Goal: Information Seeking & Learning: Learn about a topic

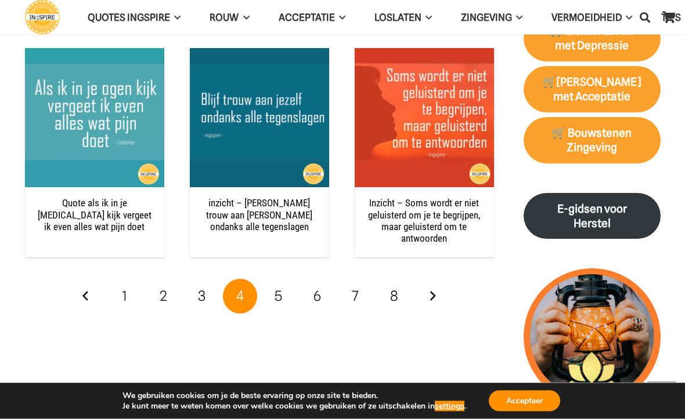
scroll to position [1561, 0]
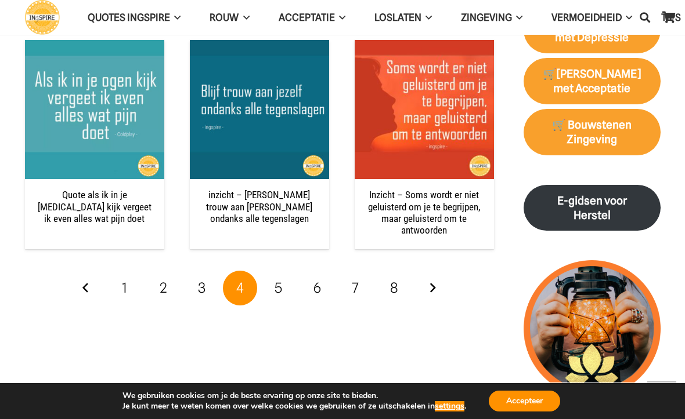
click at [125, 281] on span "1" at bounding box center [124, 288] width 5 height 17
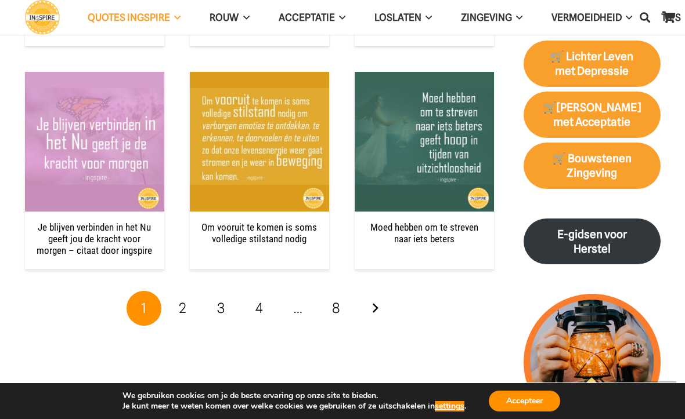
scroll to position [1530, 0]
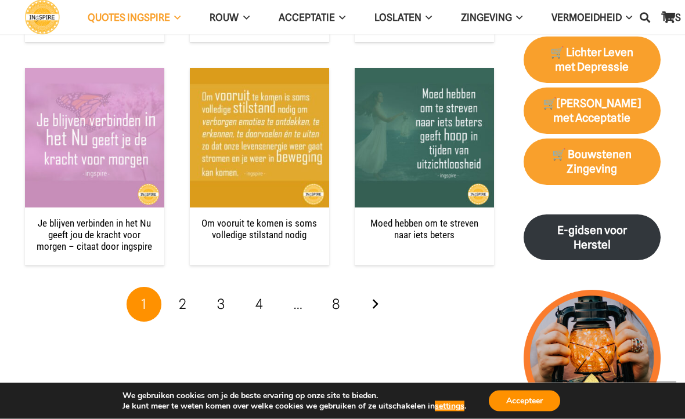
click at [182, 299] on span "2" at bounding box center [183, 304] width 8 height 17
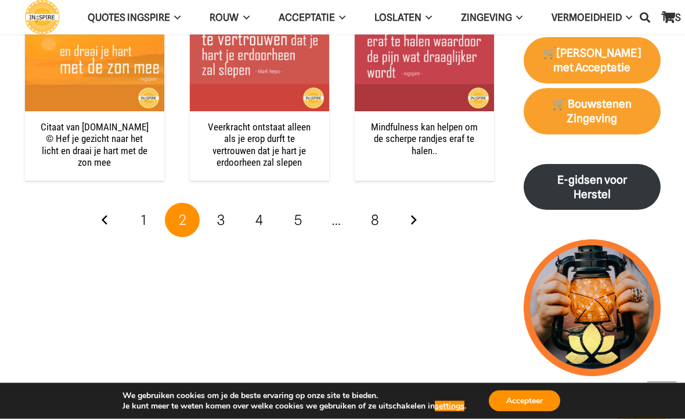
scroll to position [1586, 0]
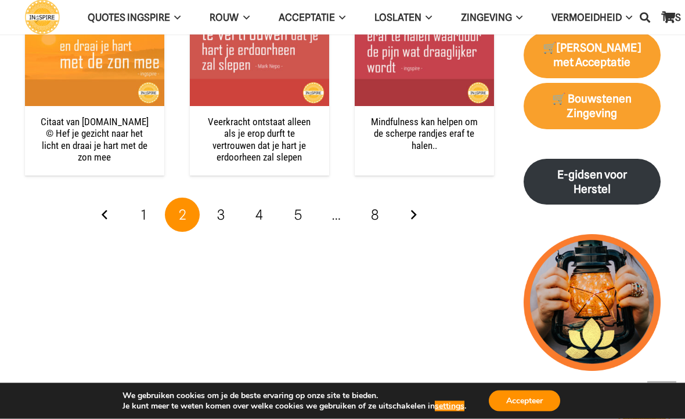
click at [219, 209] on span "3" at bounding box center [221, 215] width 8 height 17
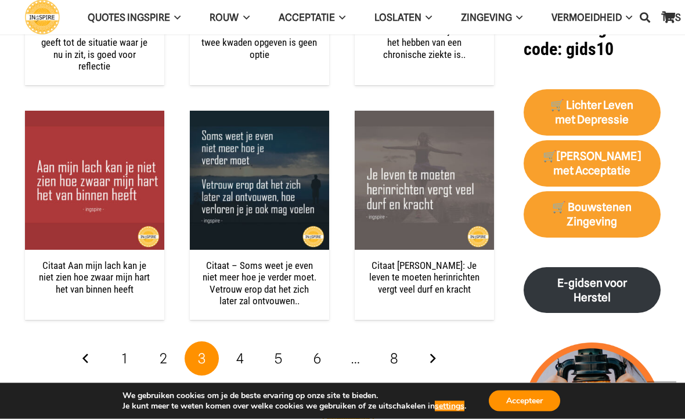
scroll to position [1478, 0]
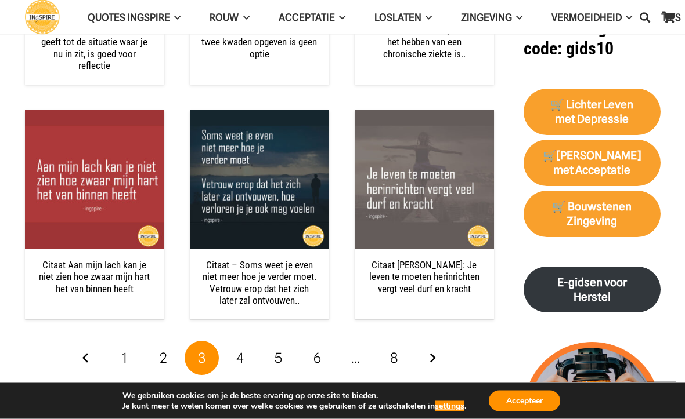
click at [244, 357] on link "4" at bounding box center [240, 359] width 35 height 35
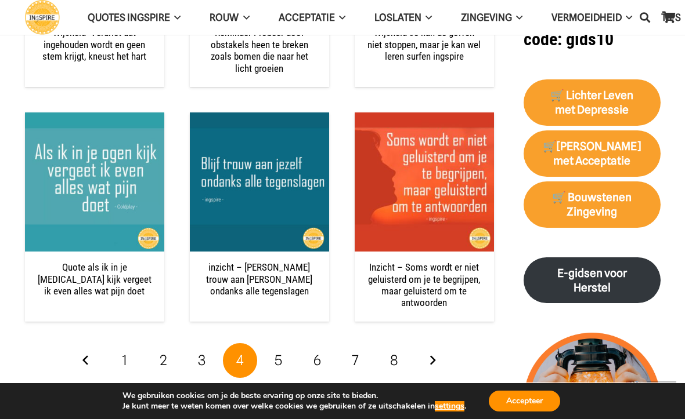
scroll to position [1541, 0]
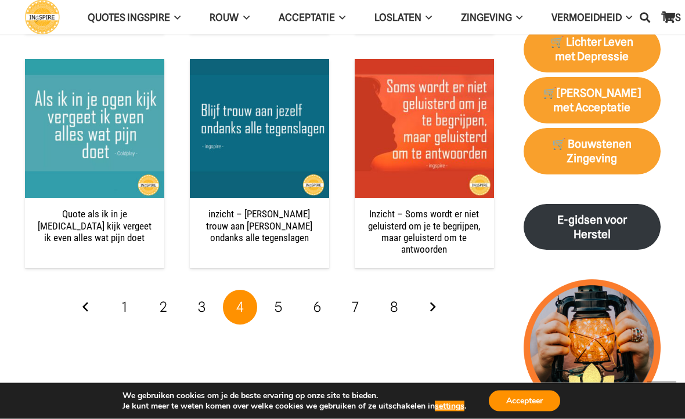
click at [278, 305] on span "5" at bounding box center [278, 307] width 8 height 17
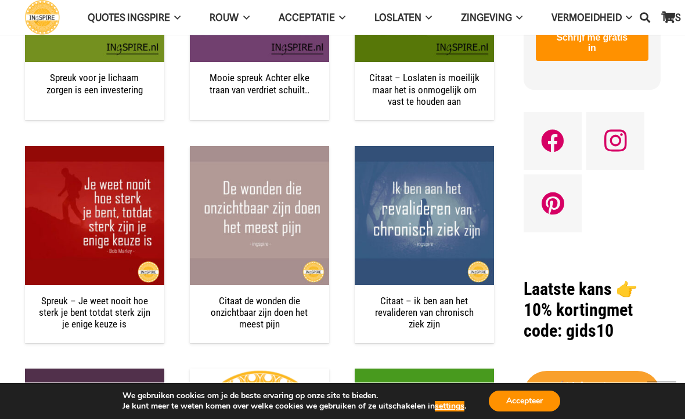
scroll to position [1216, 0]
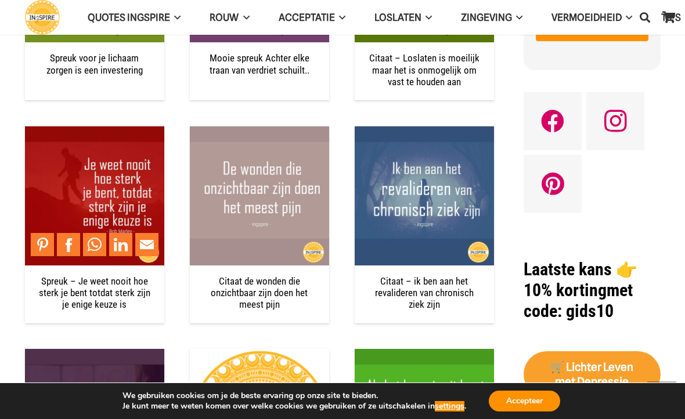
click at [93, 173] on img "Spreuk – Je weet nooit hoe sterk je bent totdat sterk zijn je enige keuze is" at bounding box center [94, 195] width 139 height 139
click at [92, 147] on img "Spreuk – Je weet nooit hoe sterk je bent totdat sterk zijn je enige keuze is" at bounding box center [94, 195] width 139 height 139
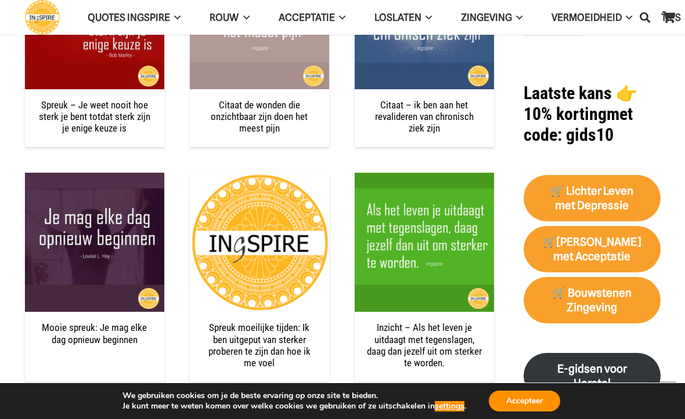
scroll to position [1460, 0]
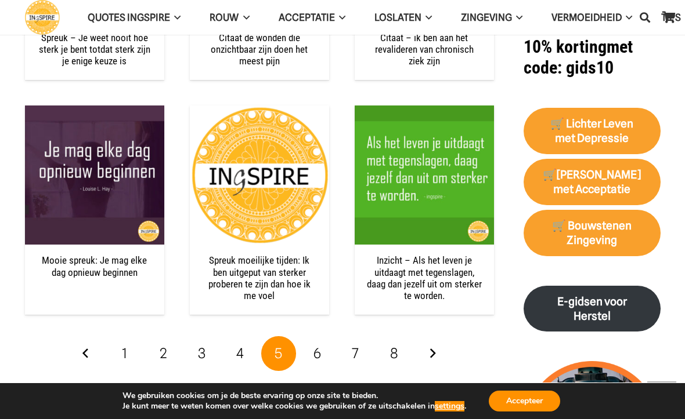
click at [319, 345] on span "6" at bounding box center [317, 353] width 8 height 17
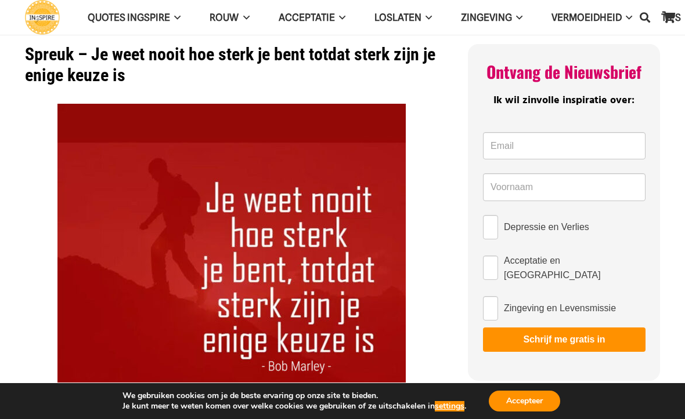
scroll to position [23, 0]
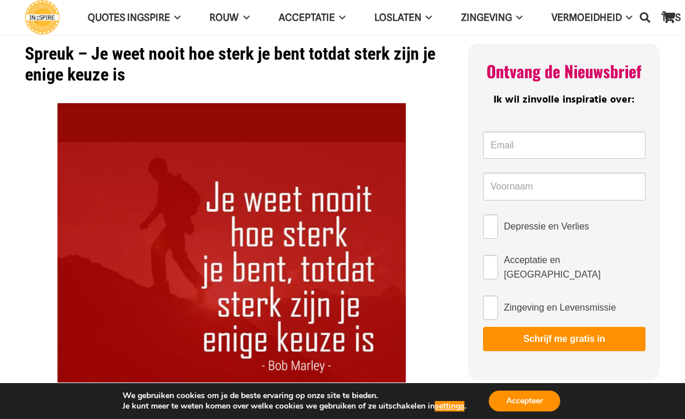
click at [665, 384] on aside "We gebruiken cookies om je de beste ervaring op onze site te bieden. Je kunt me…" at bounding box center [342, 401] width 685 height 37
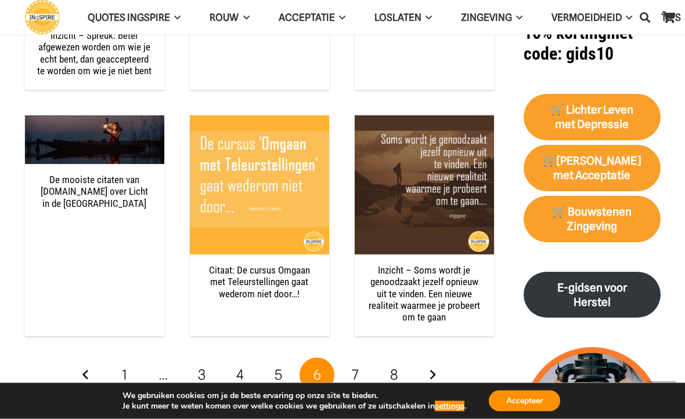
scroll to position [1474, 0]
click at [361, 358] on link "7" at bounding box center [355, 375] width 35 height 35
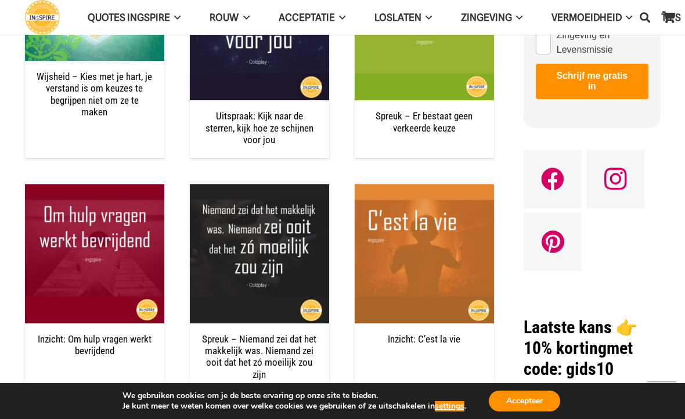
scroll to position [1164, 0]
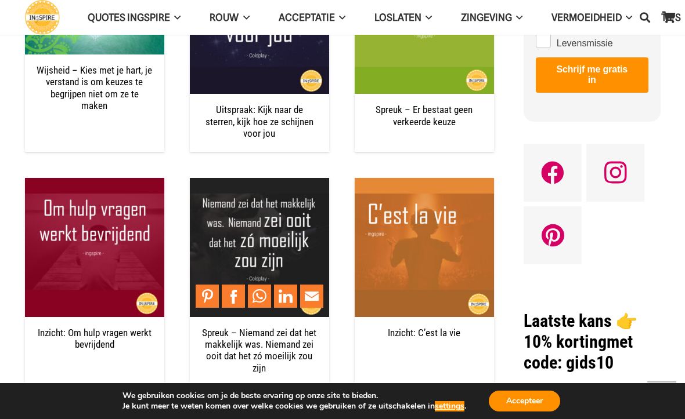
click at [261, 223] on img "Spreuk – Niemand zei dat het makkelijk was. Niemand zei ooit dat het zó moeilij…" at bounding box center [259, 247] width 139 height 139
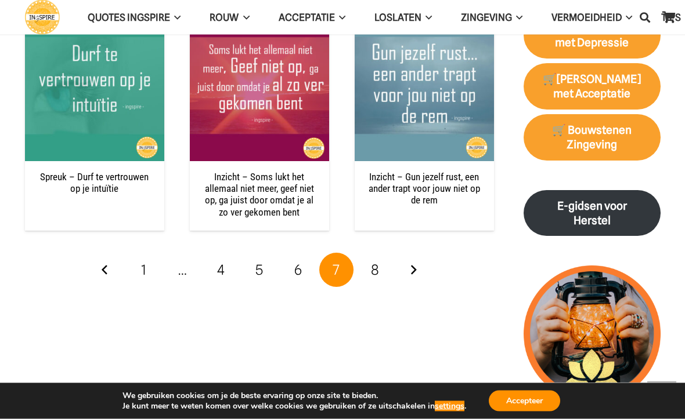
scroll to position [1575, 0]
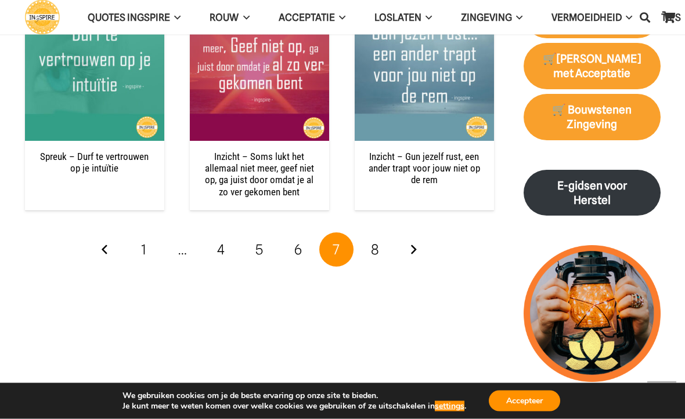
click at [375, 252] on span "8" at bounding box center [375, 250] width 8 height 17
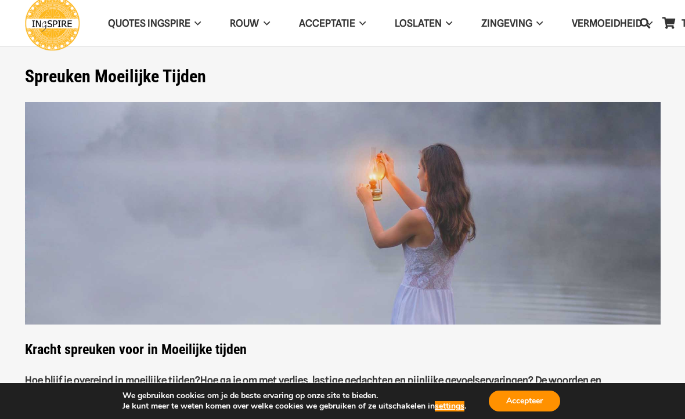
scroll to position [1607, 0]
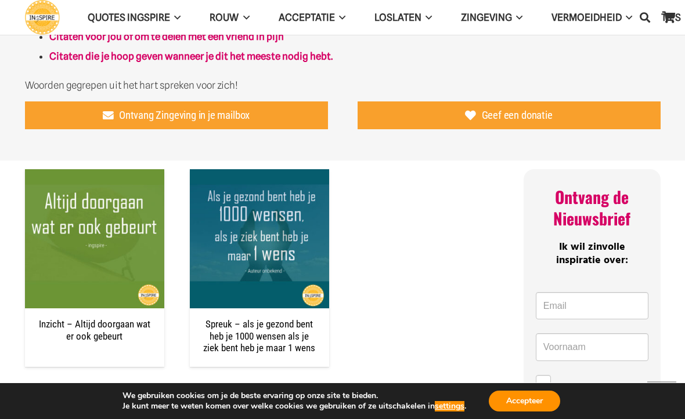
scroll to position [734, 0]
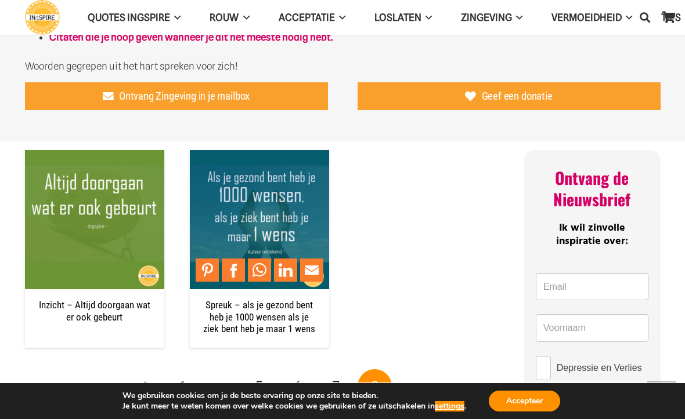
click at [260, 189] on img "Spreuk – als je gezond bent heb je 1000 wensen als je ziek bent heb je maar 1 w…" at bounding box center [259, 219] width 139 height 139
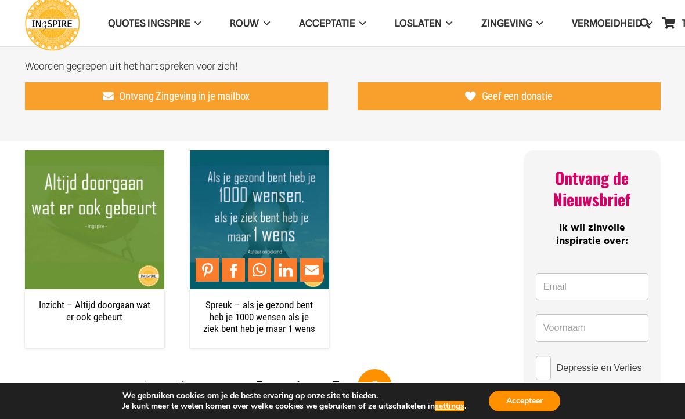
scroll to position [765, 0]
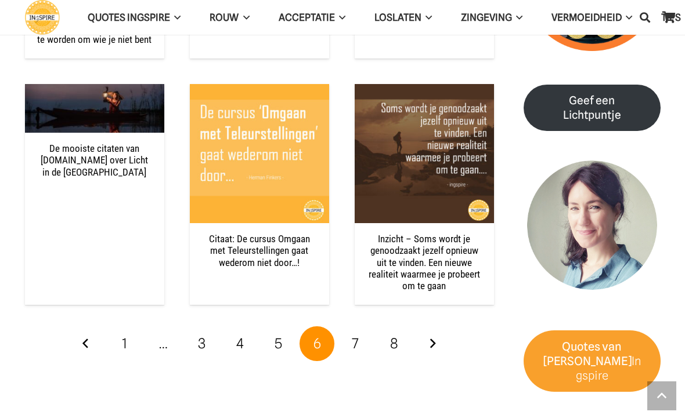
scroll to position [1505, 0]
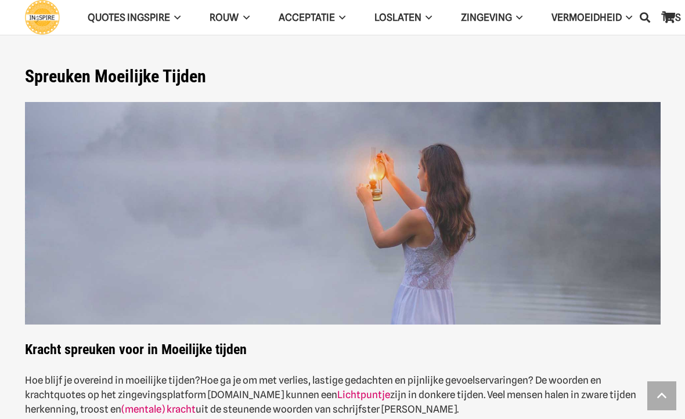
scroll to position [1491, 0]
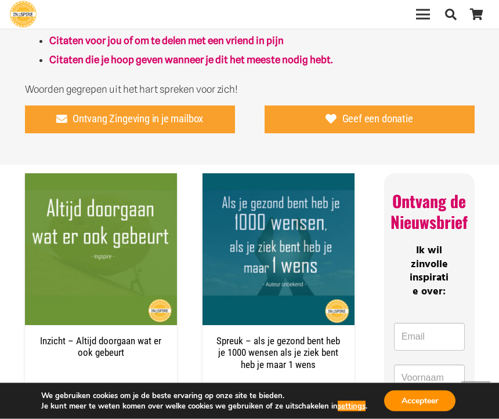
scroll to position [747, 0]
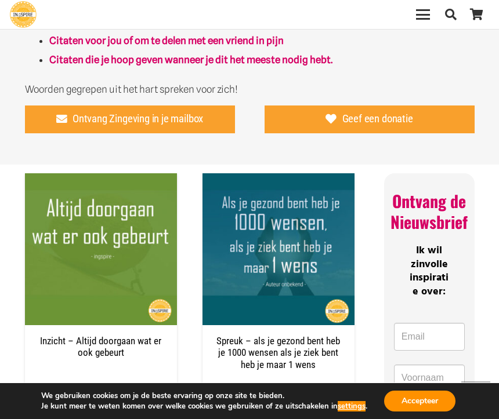
click at [102, 262] on img "Inzicht – Altijd doorgaan wat er ook gebeurt" at bounding box center [101, 249] width 152 height 152
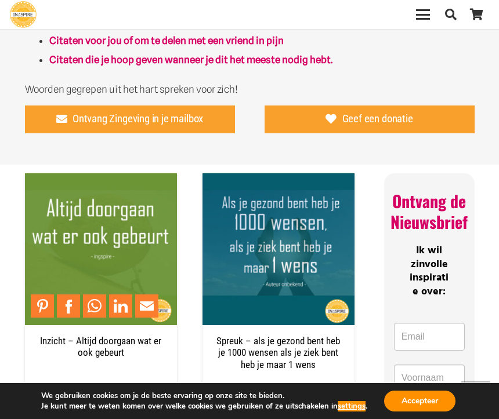
click at [114, 182] on img "Inzicht – Altijd doorgaan wat er ook gebeurt" at bounding box center [101, 249] width 152 height 152
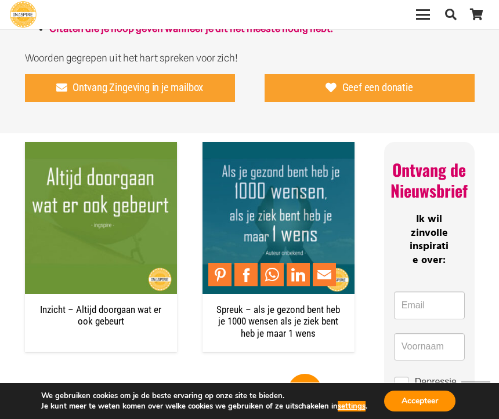
click at [309, 223] on img "Spreuk – als je gezond bent heb je 1000 wensen als je ziek bent heb je maar 1 w…" at bounding box center [278, 218] width 152 height 152
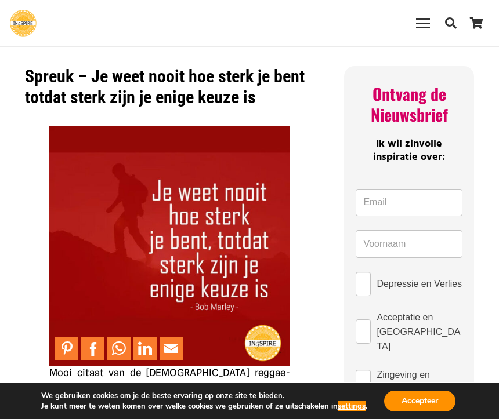
click at [223, 142] on img at bounding box center [169, 246] width 241 height 241
click at [236, 188] on img at bounding box center [169, 246] width 241 height 241
click at [110, 262] on img at bounding box center [169, 246] width 241 height 241
click at [110, 236] on img at bounding box center [169, 246] width 241 height 241
click at [111, 254] on img at bounding box center [169, 246] width 241 height 241
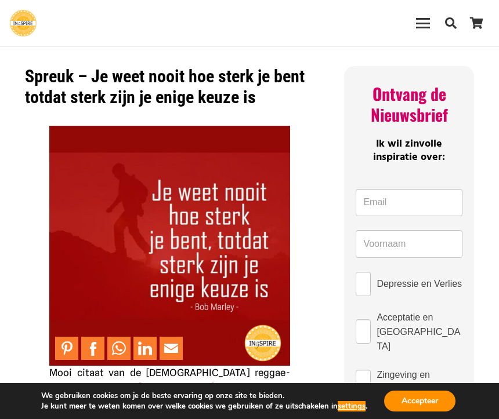
click at [266, 164] on img at bounding box center [169, 246] width 241 height 241
click at [248, 169] on img at bounding box center [169, 246] width 241 height 241
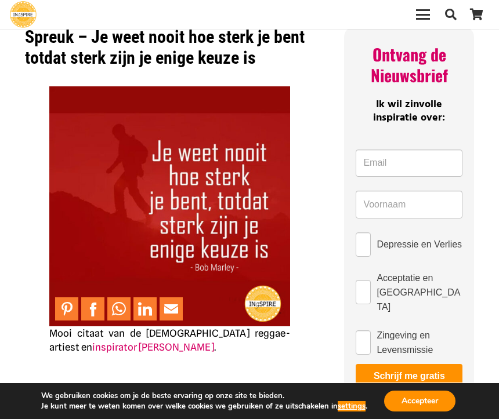
scroll to position [41, 0]
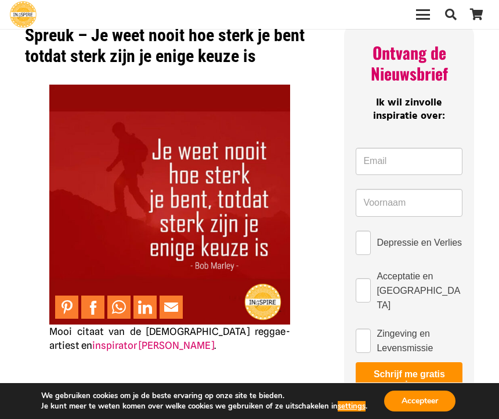
click at [225, 288] on img at bounding box center [169, 205] width 241 height 241
click at [225, 296] on img at bounding box center [169, 205] width 241 height 241
click at [84, 208] on img at bounding box center [169, 205] width 241 height 241
click at [85, 197] on img at bounding box center [169, 205] width 241 height 241
